Goal: Transaction & Acquisition: Purchase product/service

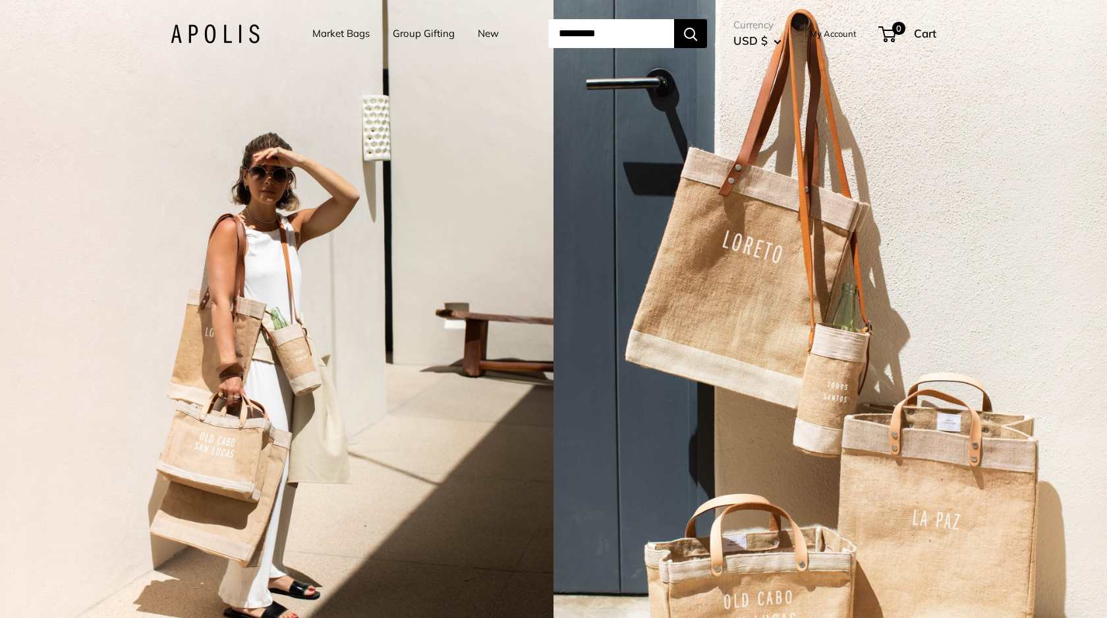
click at [357, 41] on link "Market Bags" at bounding box center [340, 33] width 57 height 18
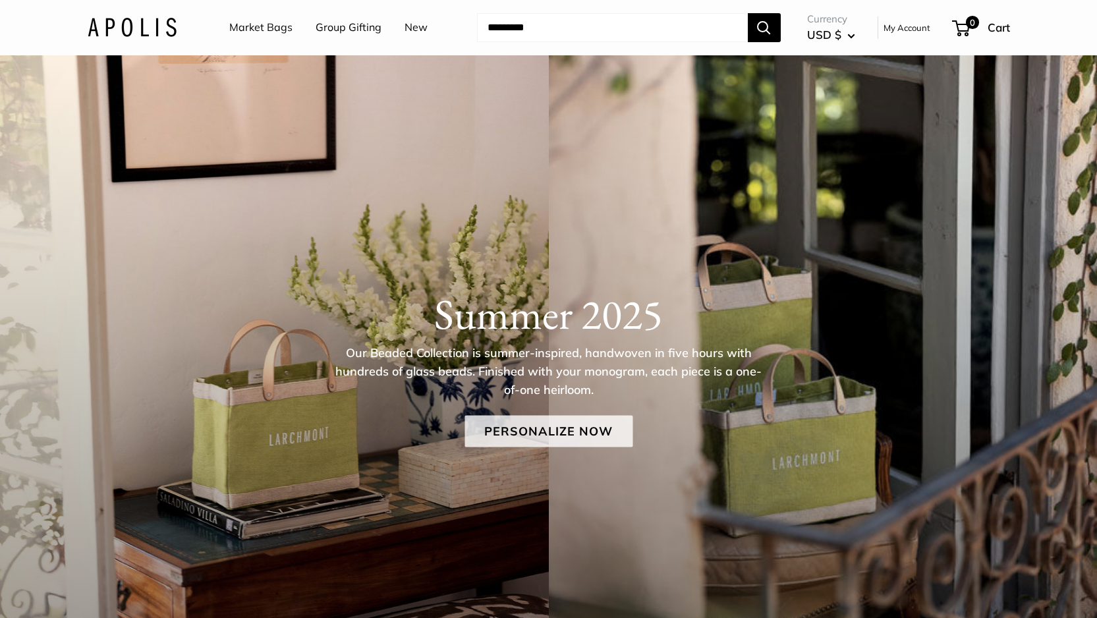
click at [536, 431] on link "Personalize Now" at bounding box center [548, 431] width 168 height 32
